Goal: Find specific page/section: Find specific page/section

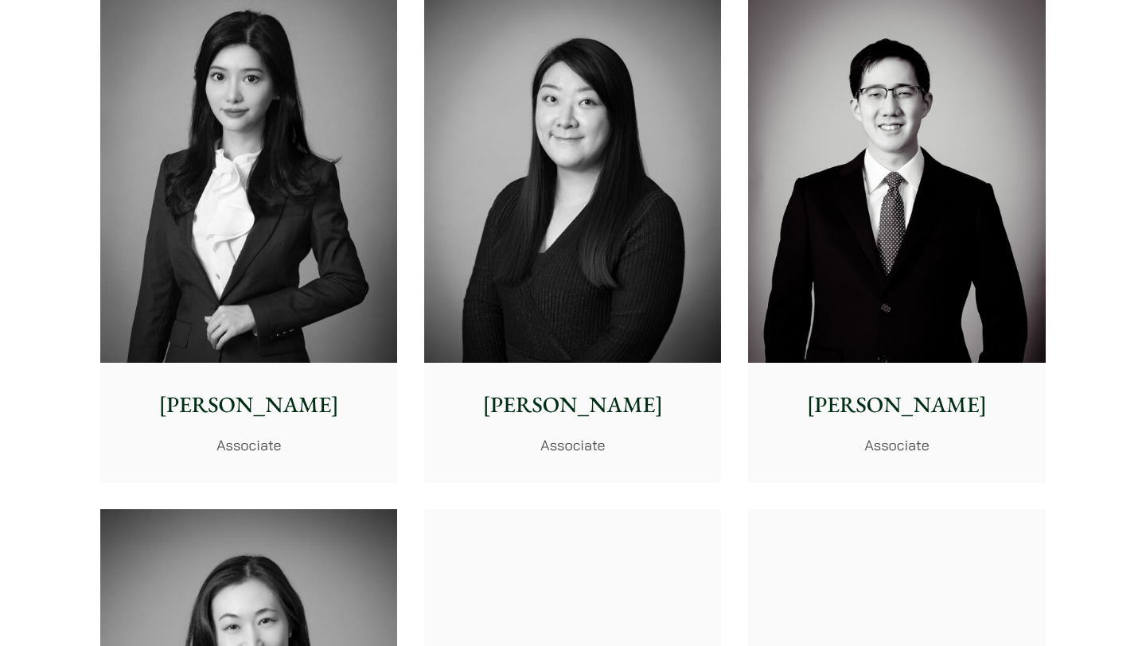
scroll to position [4577, 0]
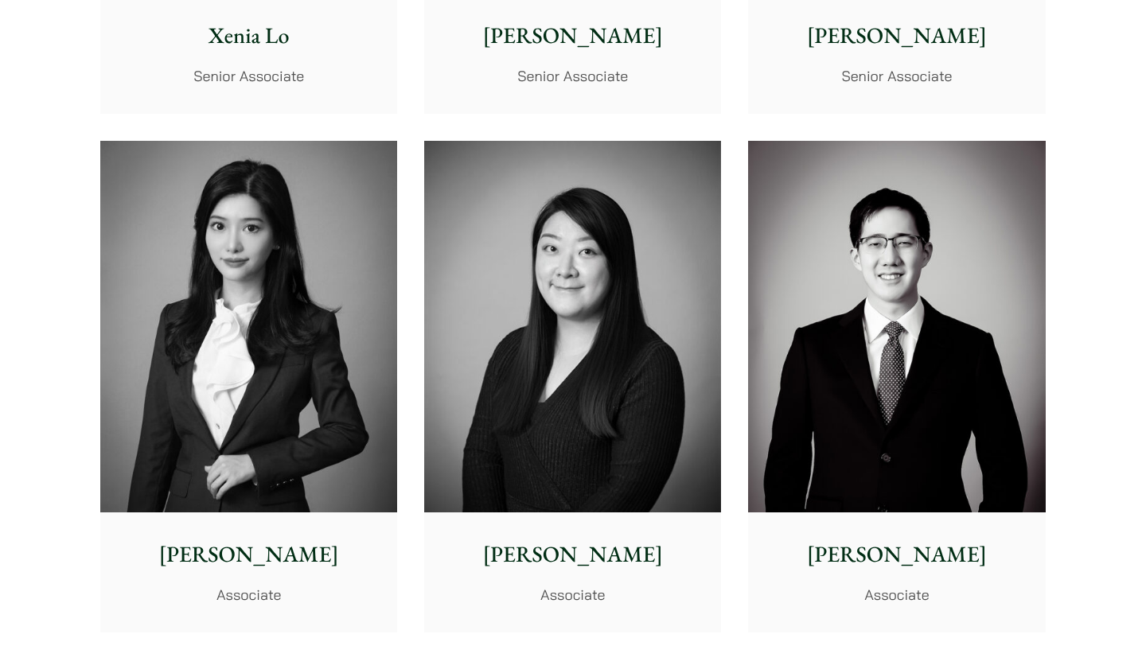
click at [242, 348] on img at bounding box center [248, 327] width 297 height 372
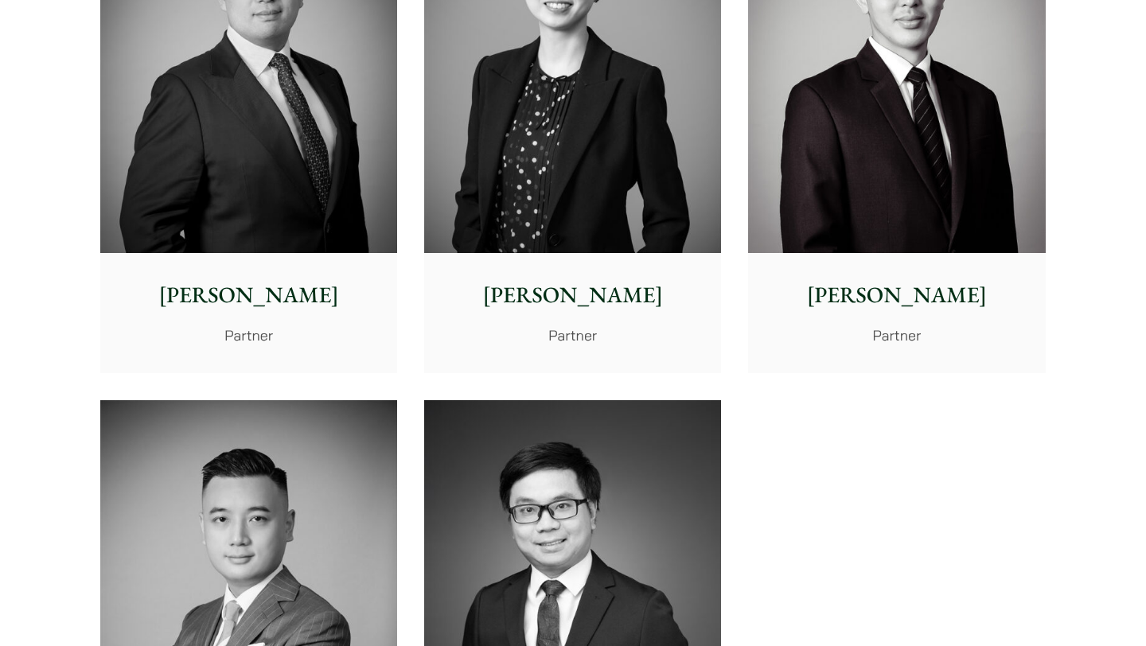
scroll to position [3163, 0]
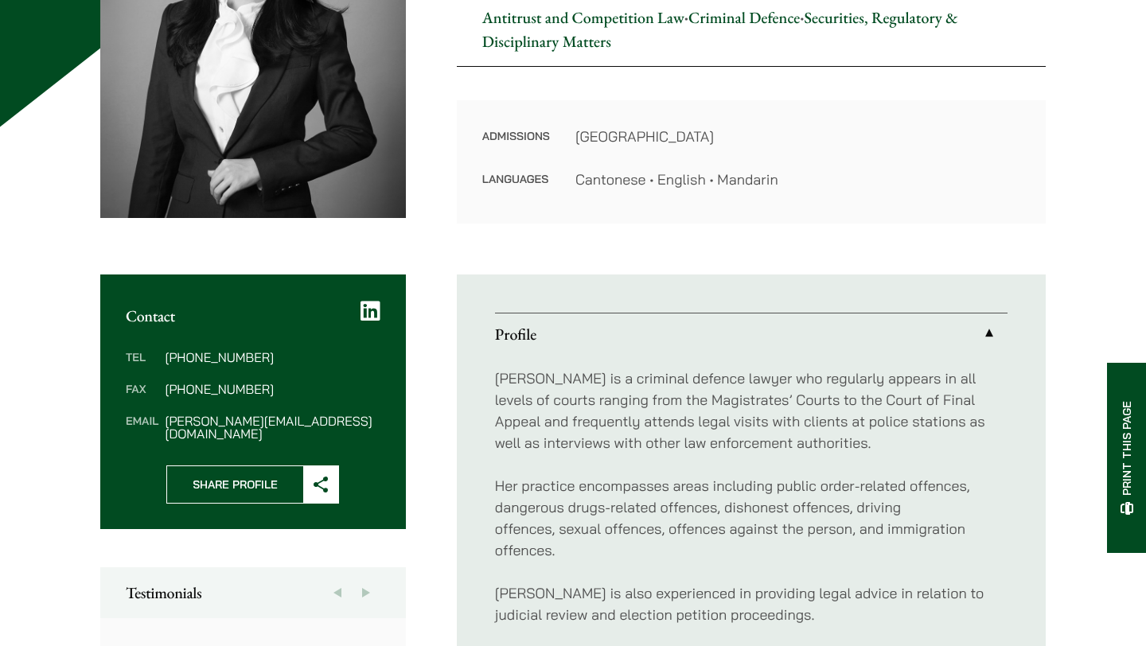
scroll to position [338, 0]
